Goal: Navigation & Orientation: Find specific page/section

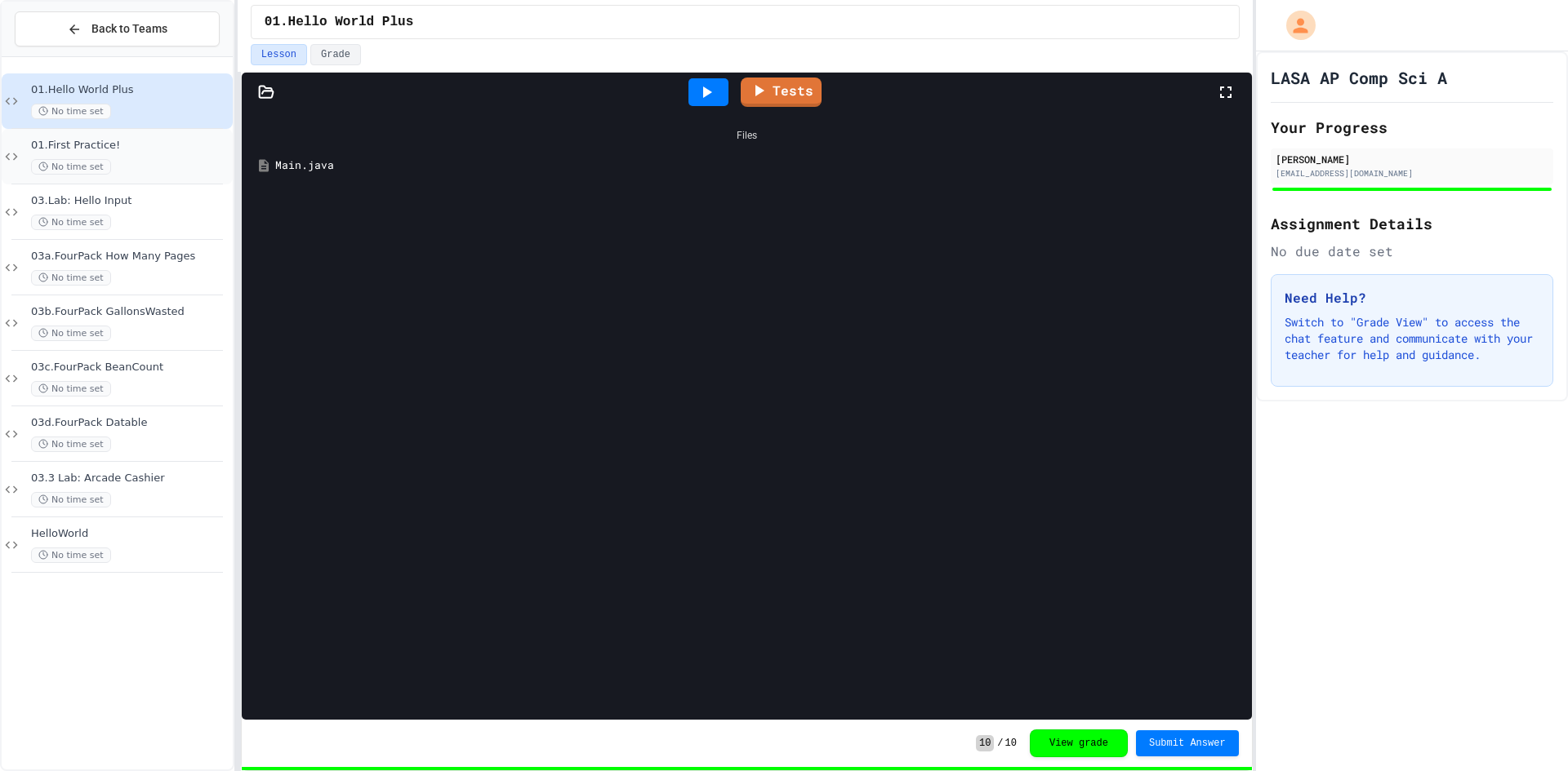
click at [104, 159] on div "No time set" at bounding box center [130, 166] width 199 height 15
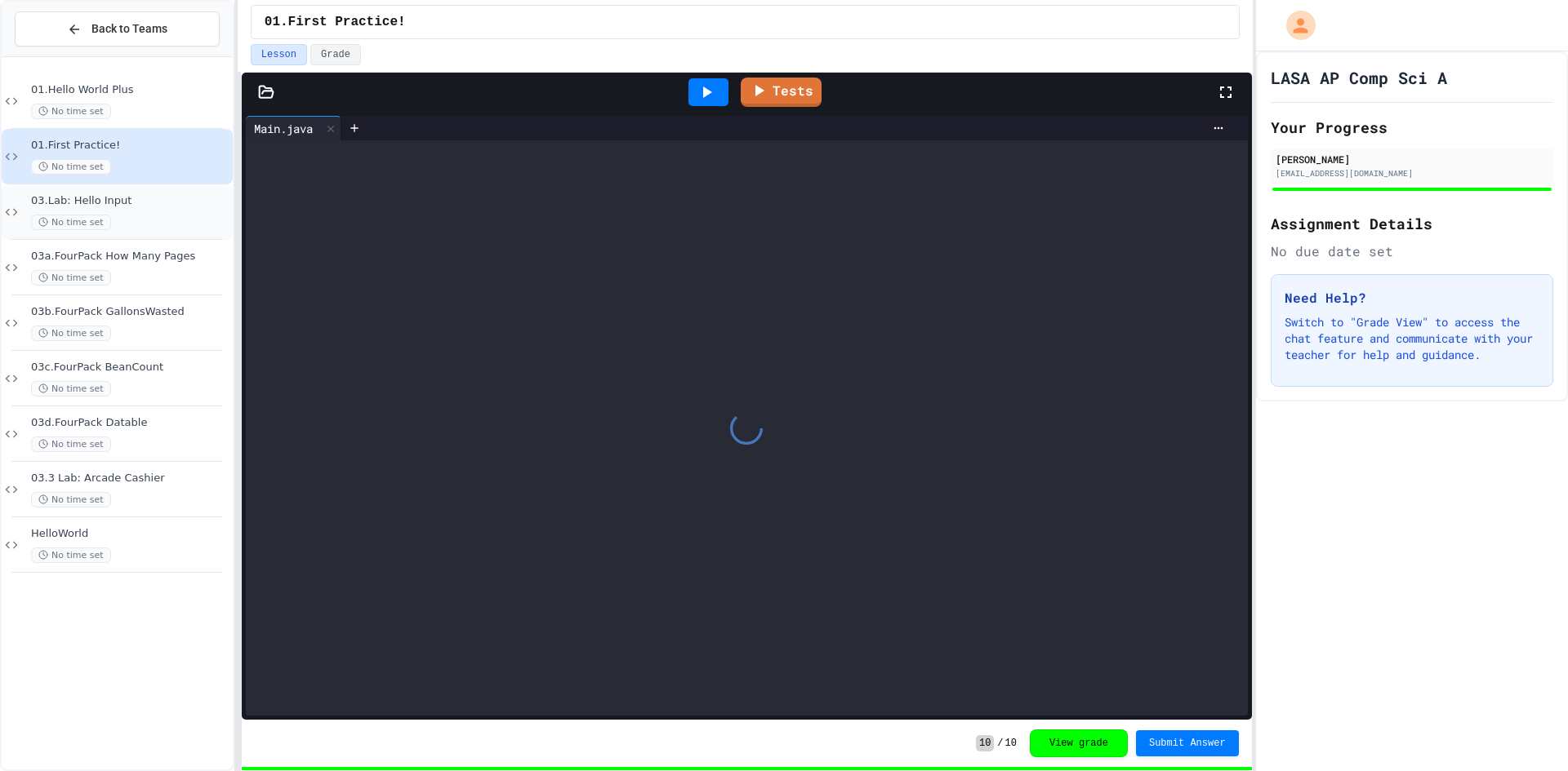
click at [146, 224] on div "No time set" at bounding box center [130, 222] width 199 height 15
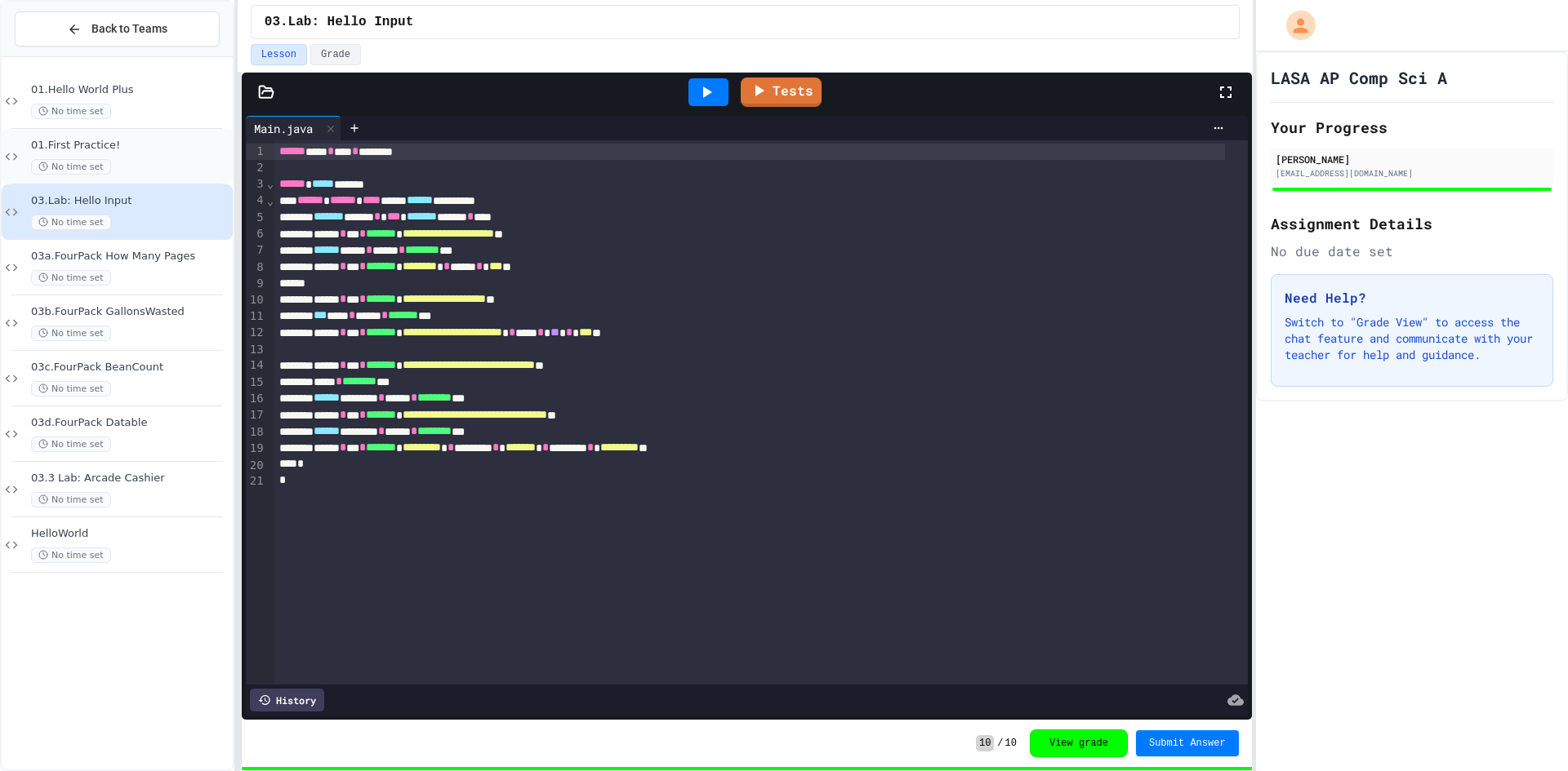
click at [8, 160] on icon at bounding box center [11, 156] width 19 height 14
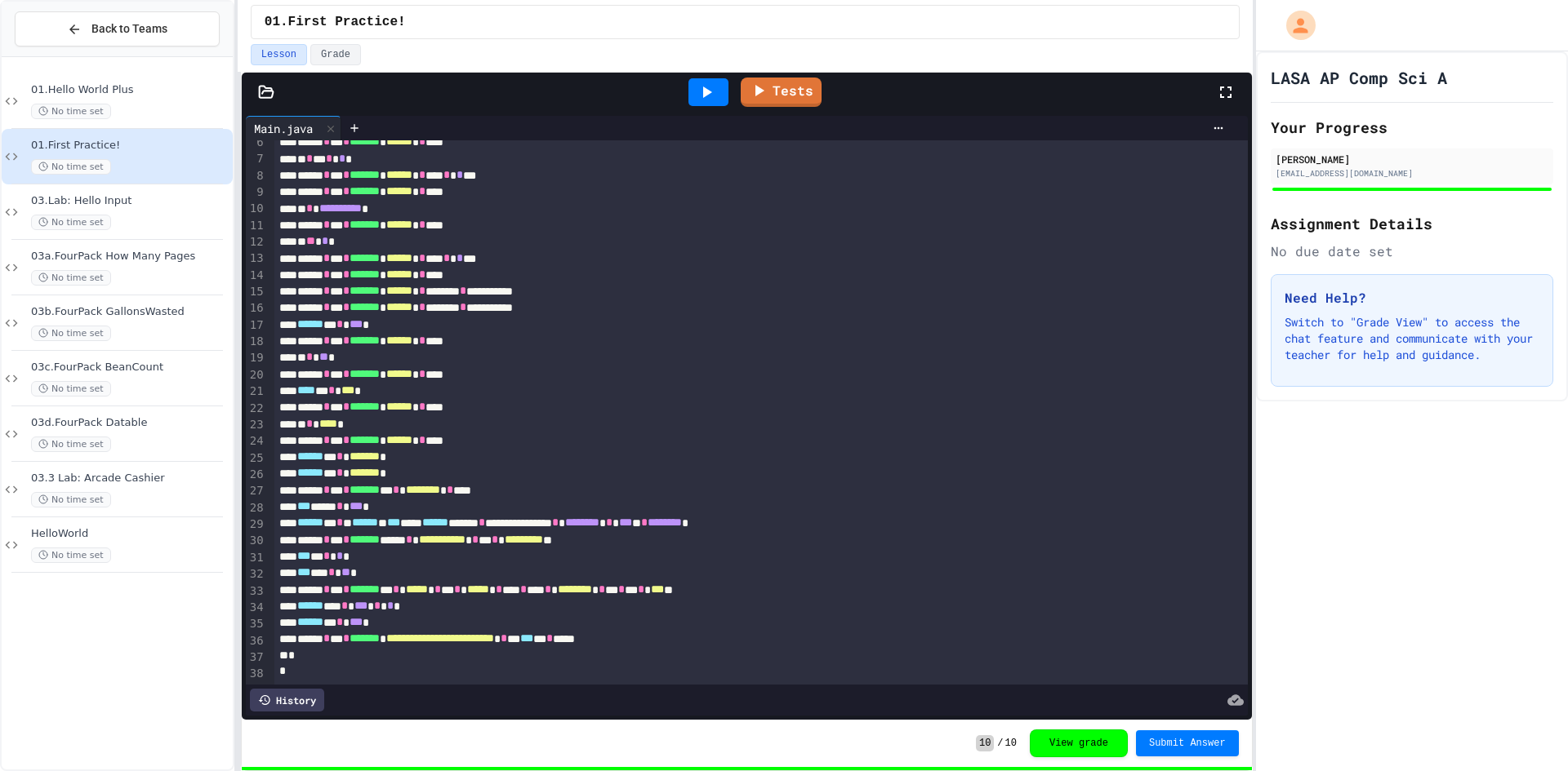
scroll to position [117, 0]
click at [149, 422] on span "03d.FourPack Datable" at bounding box center [130, 423] width 199 height 14
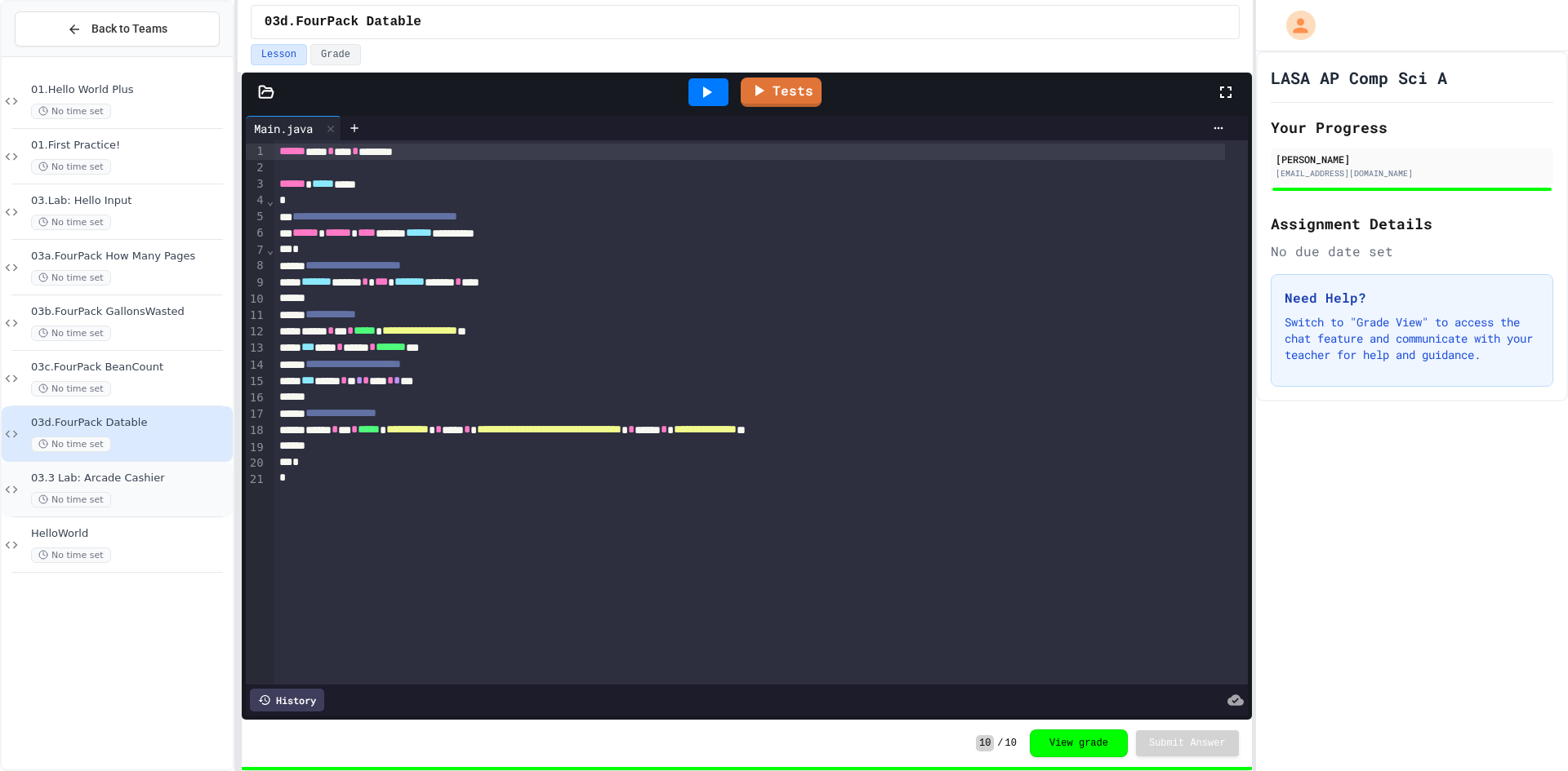
click at [114, 513] on div "03.3 Lab: Arcade Cashier No time set" at bounding box center [117, 489] width 231 height 55
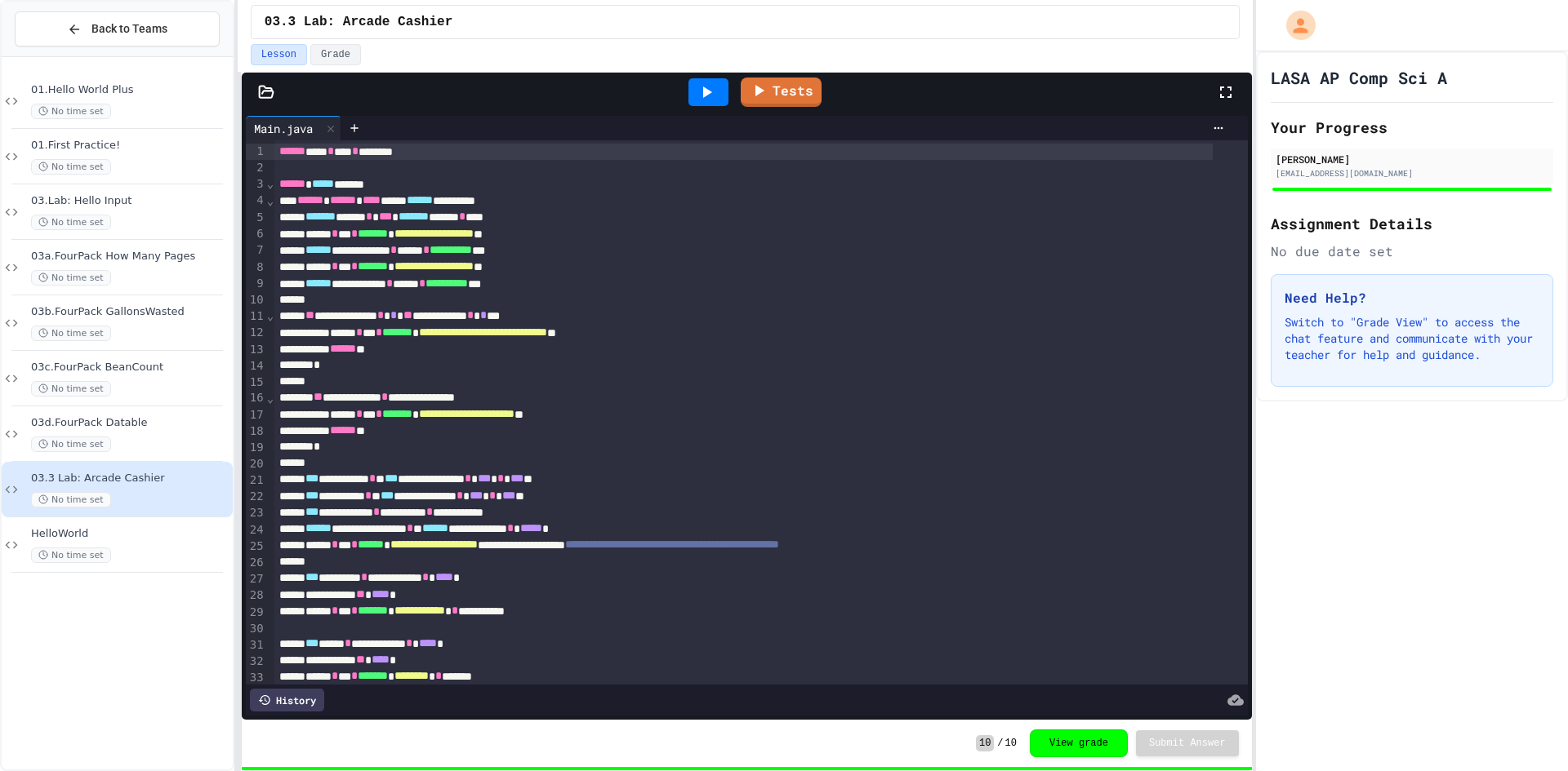
scroll to position [457, 0]
